Goal: Book appointment/travel/reservation

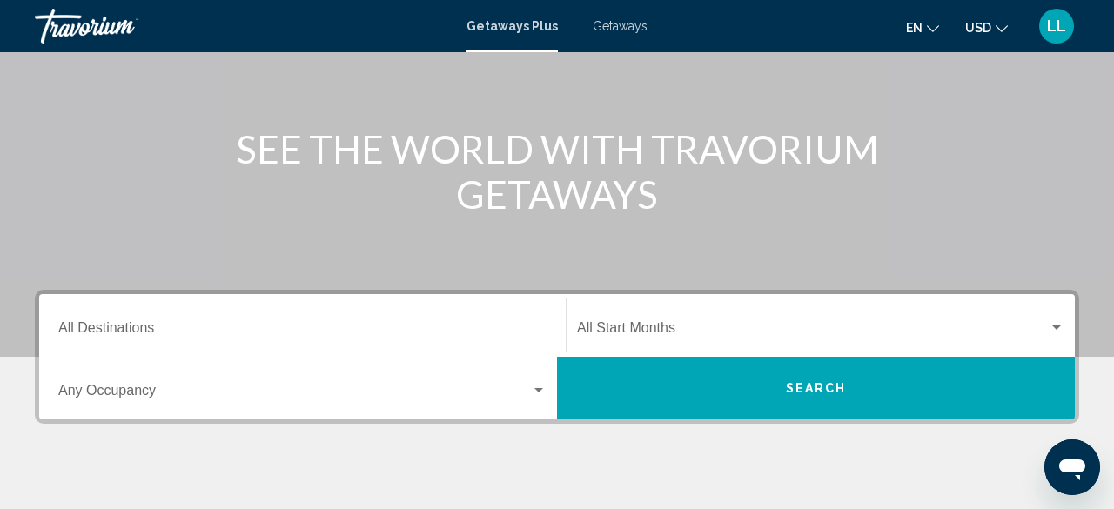
scroll to position [167, 0]
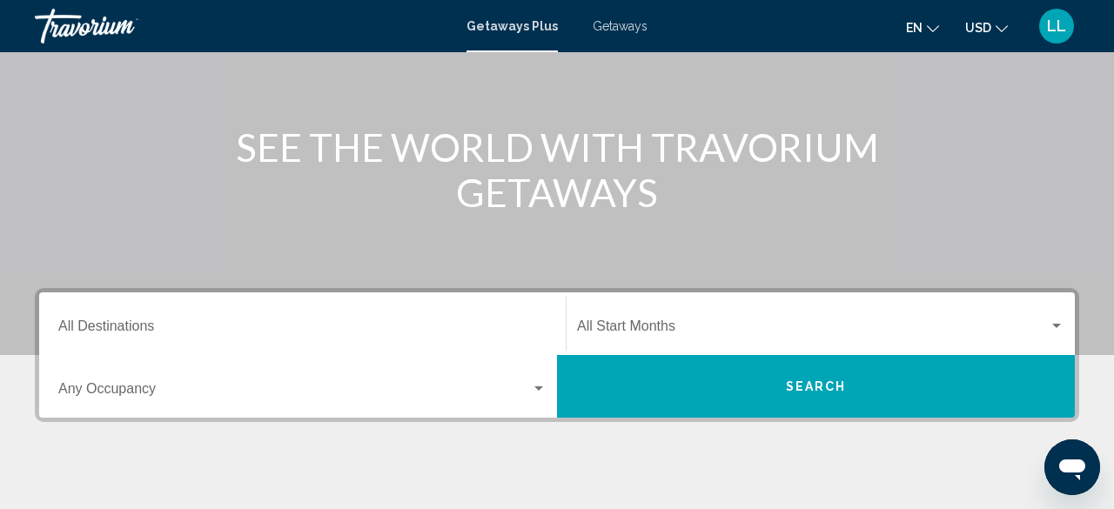
click at [217, 327] on input "Destination All Destinations" at bounding box center [302, 330] width 488 height 16
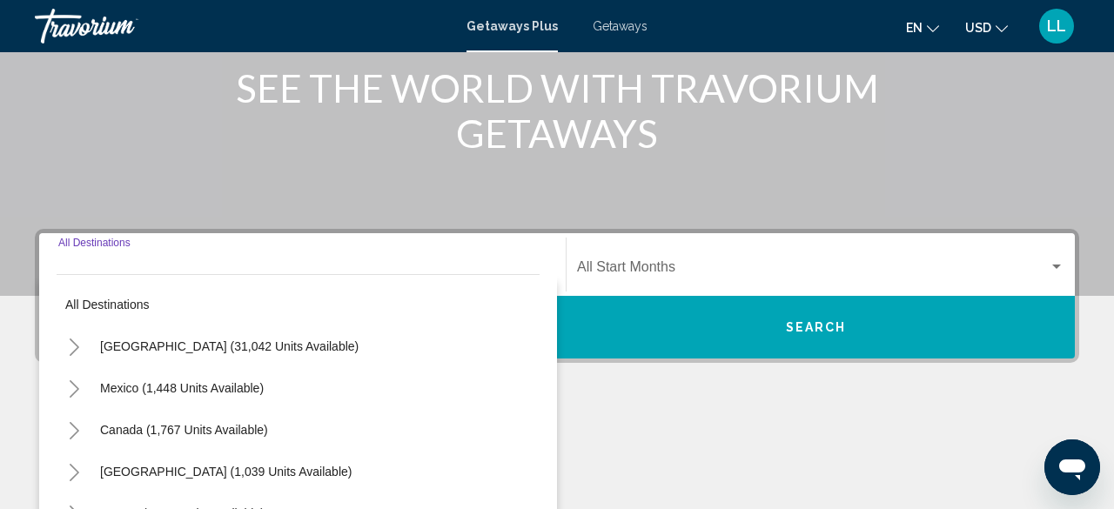
scroll to position [399, 0]
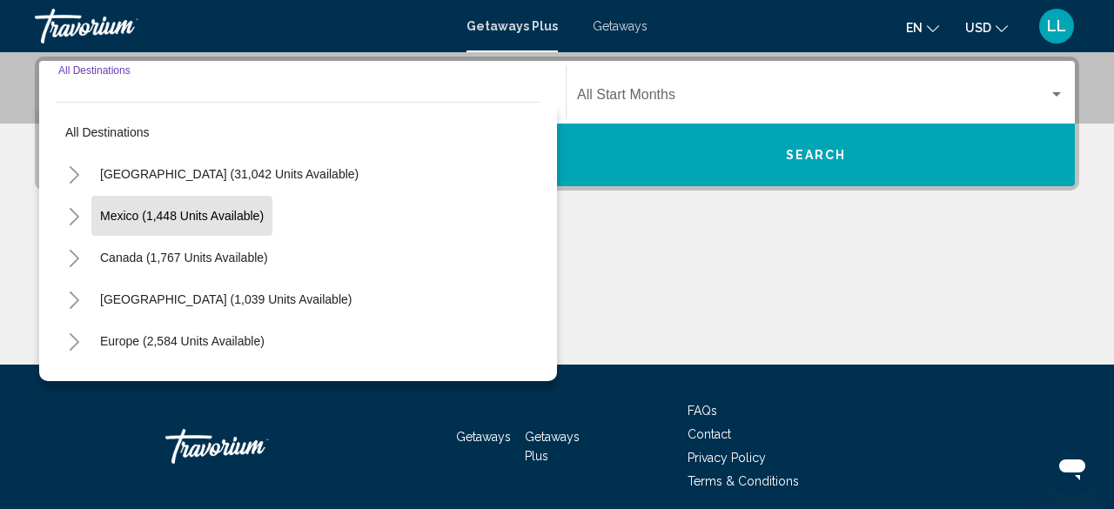
click at [198, 218] on span "Mexico (1,448 units available)" at bounding box center [182, 216] width 164 height 14
type input "**********"
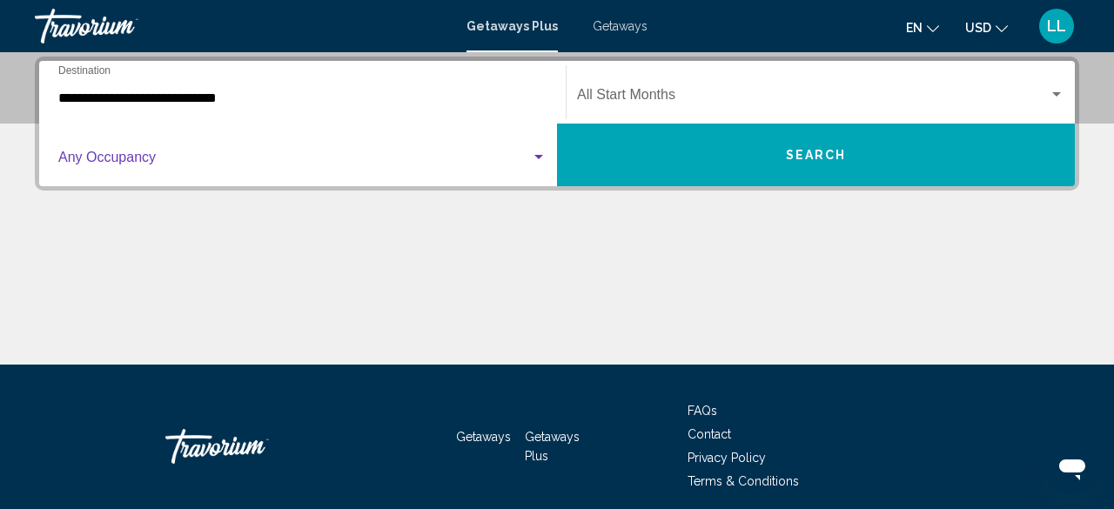
click at [286, 159] on span "Search widget" at bounding box center [294, 161] width 473 height 16
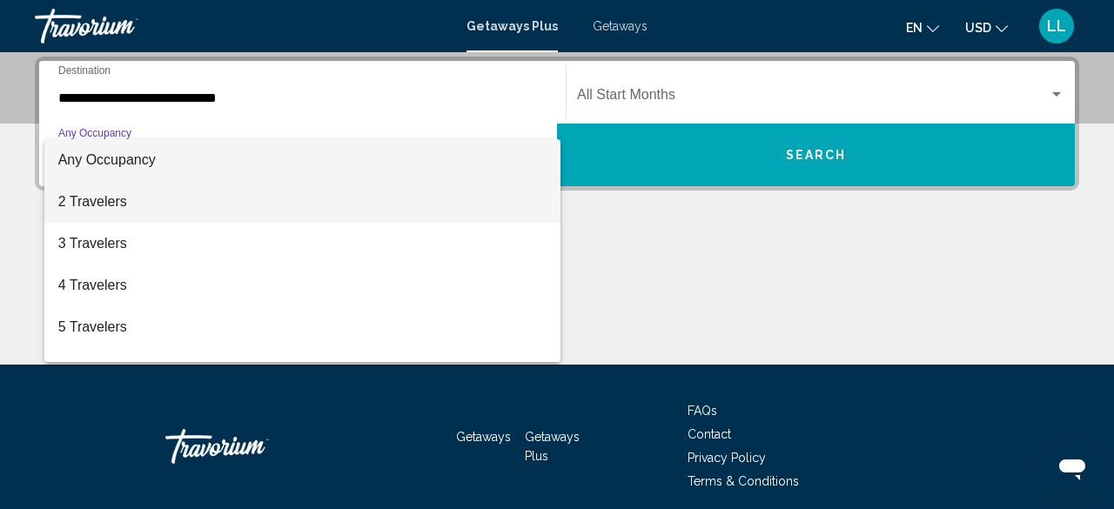
click at [222, 214] on span "2 Travelers" at bounding box center [302, 202] width 488 height 42
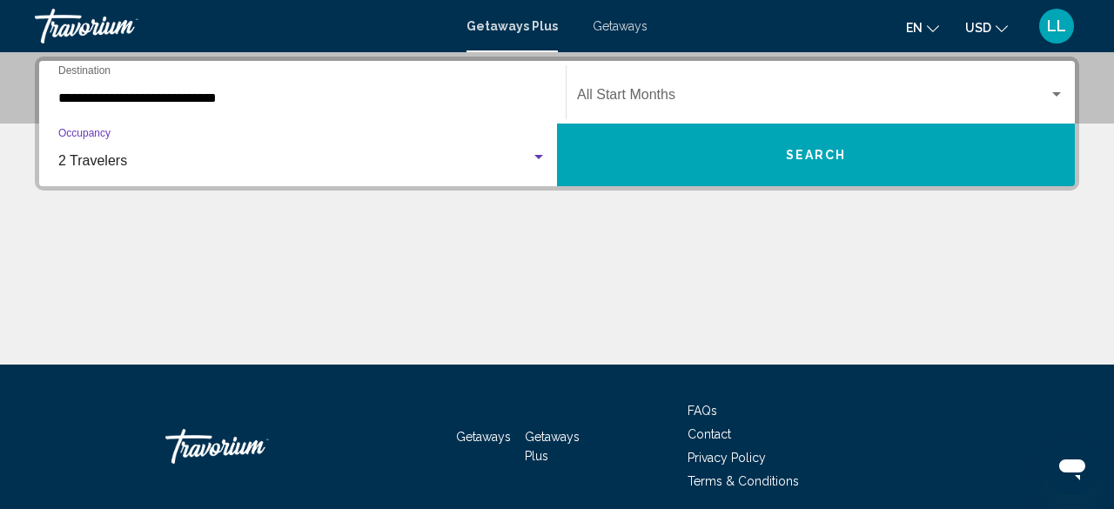
click at [775, 172] on button "Search" at bounding box center [816, 155] width 518 height 63
